Goal: Find specific page/section: Find specific page/section

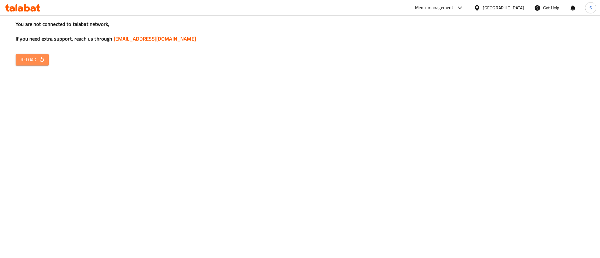
click at [41, 57] on icon "button" at bounding box center [42, 60] width 6 height 6
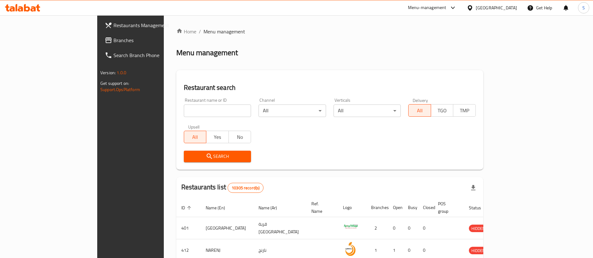
click at [176, 115] on div "Home / Menu management Menu management Restaurant search Restaurant name or ID …" at bounding box center [329, 228] width 307 height 400
click at [184, 111] on input "search" at bounding box center [217, 111] width 67 height 12
click at [183, 63] on div "Home / Menu management Menu management Restaurant search Restaurant name or ID …" at bounding box center [329, 228] width 307 height 400
drag, startPoint x: 183, startPoint y: 63, endPoint x: 283, endPoint y: 71, distance: 100.2
click at [283, 71] on div "Home / Menu management Menu management Restaurant search Restaurant name or ID …" at bounding box center [329, 228] width 307 height 400
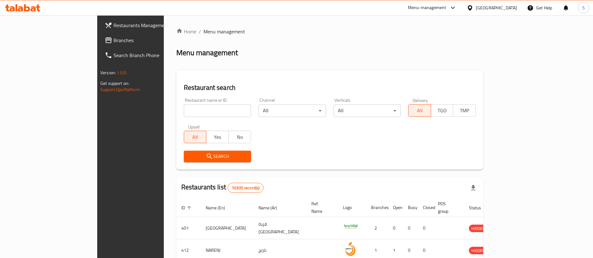
click at [283, 71] on div "Restaurant search Restaurant name or ID Restaurant name or ID Channel All ​ Ver…" at bounding box center [329, 120] width 307 height 100
click at [155, 109] on div at bounding box center [296, 129] width 593 height 258
click at [184, 109] on input "search" at bounding box center [217, 111] width 67 height 12
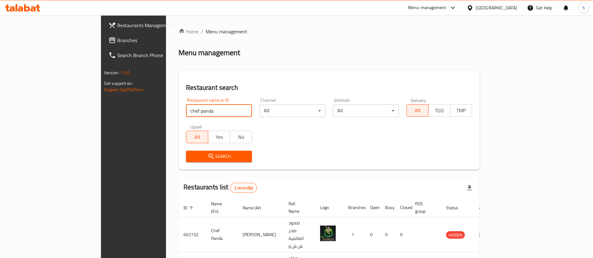
scroll to position [30, 0]
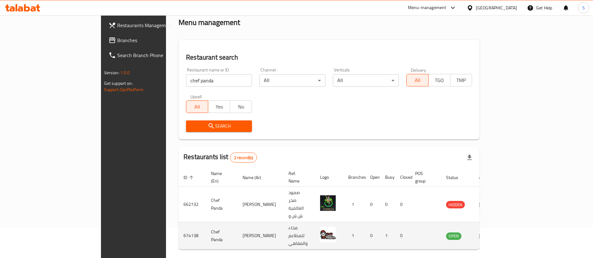
click at [178, 222] on td "674138" at bounding box center [191, 235] width 27 height 27
copy td "674138"
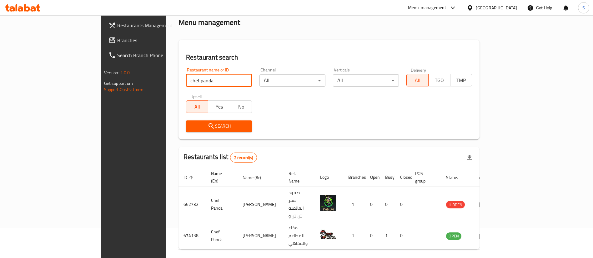
click at [186, 80] on input "chef panda" at bounding box center [219, 80] width 66 height 12
paste input "PYO"
click at [186, 80] on input "chef panda" at bounding box center [219, 80] width 66 height 12
type input "PYO"
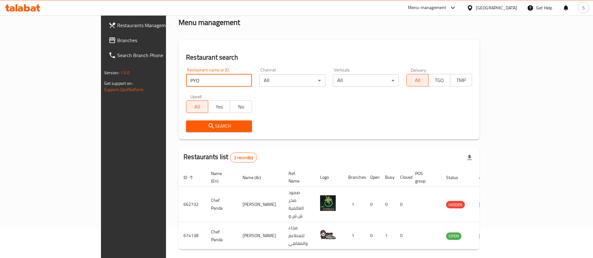
click button "Search" at bounding box center [219, 127] width 66 height 12
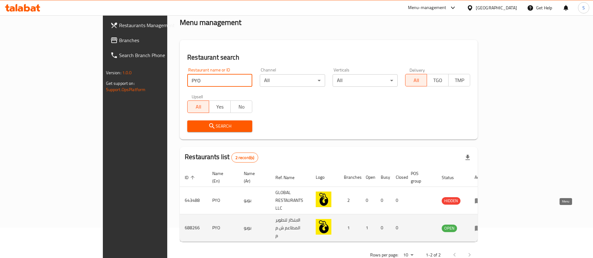
click at [480, 227] on icon "enhanced table" at bounding box center [479, 228] width 2 height 2
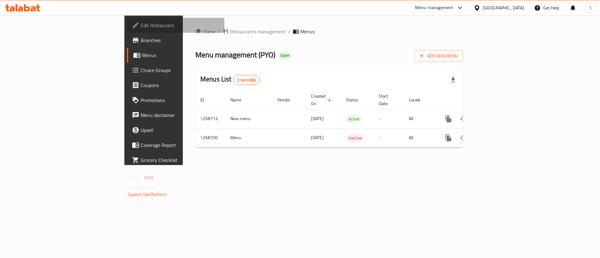
click at [141, 22] on span "Edit Restaurant" at bounding box center [180, 25] width 79 height 7
